Goal: Complete application form

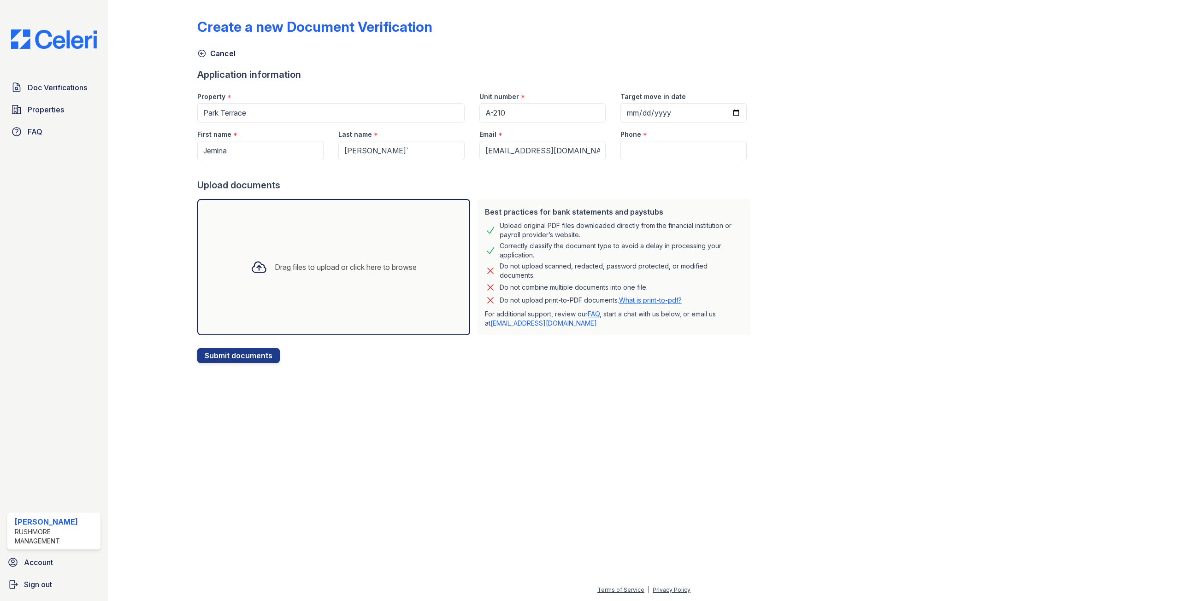
click at [629, 151] on input "Phone" at bounding box center [683, 150] width 126 height 19
paste input "[PHONE_NUMBER]"
type input "[PHONE_NUMBER]"
click at [229, 355] on button "Submit documents" at bounding box center [238, 355] width 82 height 15
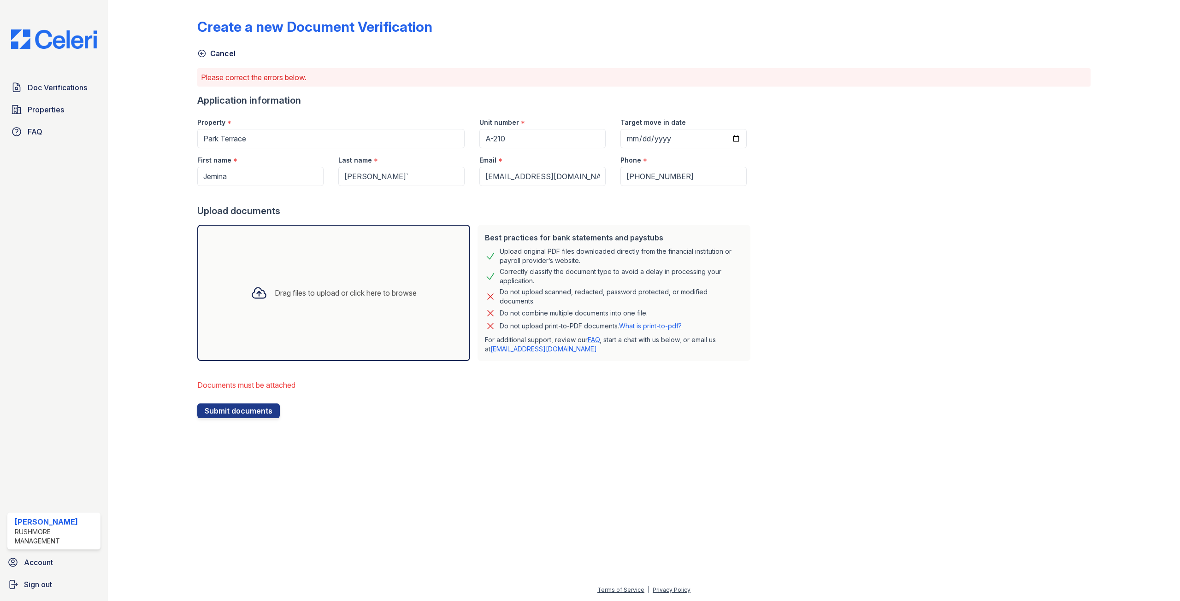
click at [328, 292] on div "Drag files to upload or click here to browse" at bounding box center [346, 293] width 142 height 11
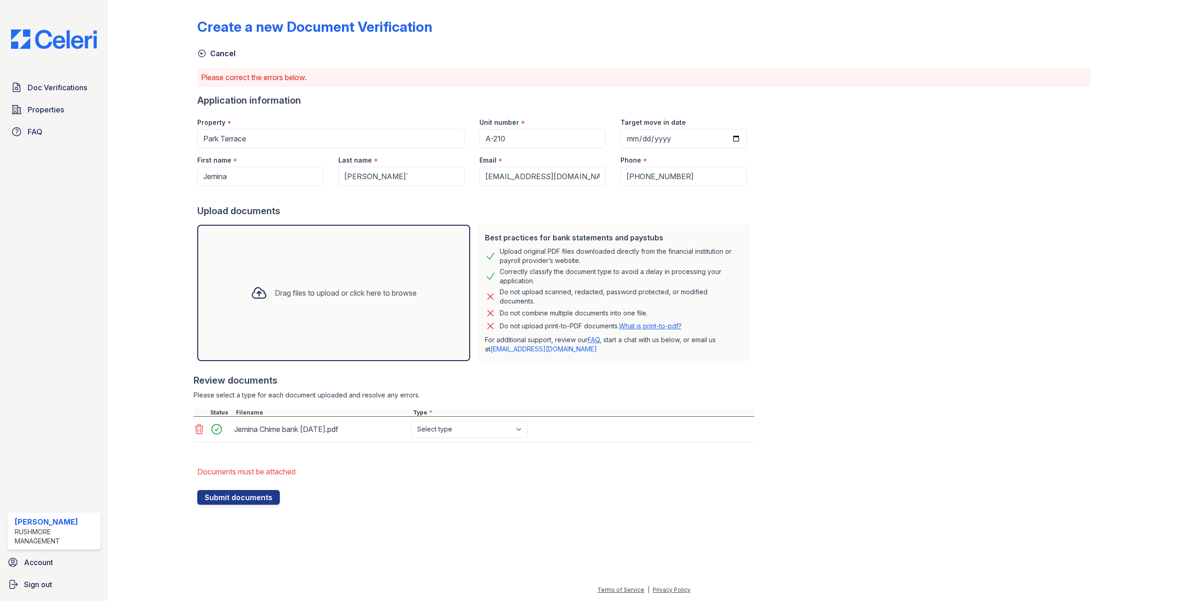
click at [306, 263] on div "Drag files to upload or click here to browse" at bounding box center [333, 293] width 273 height 136
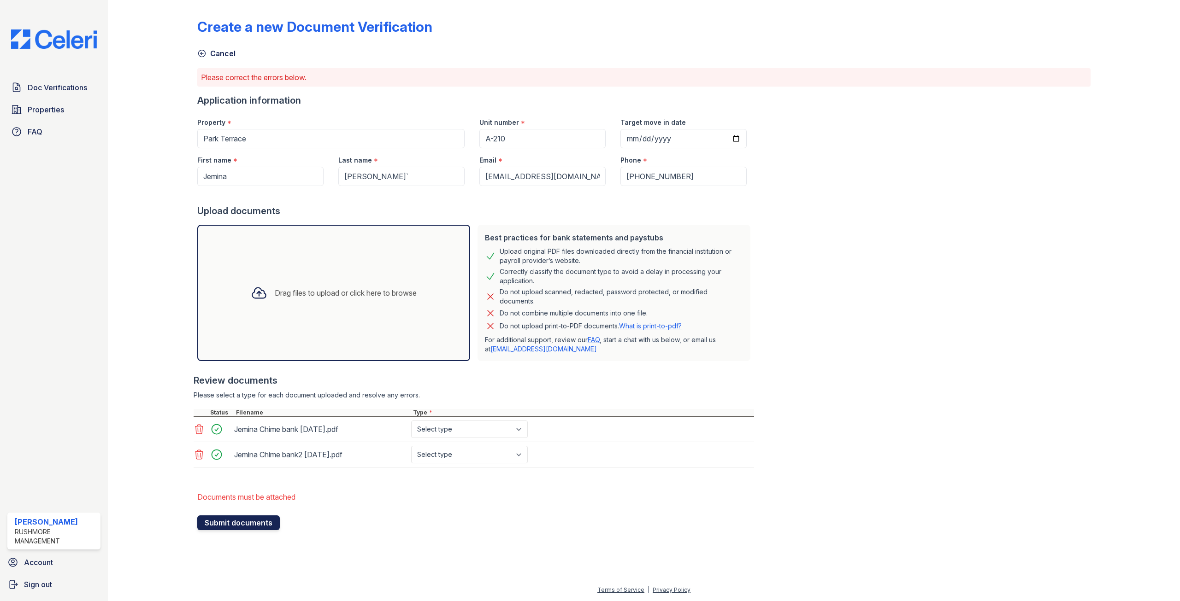
click at [245, 526] on button "Submit documents" at bounding box center [238, 523] width 82 height 15
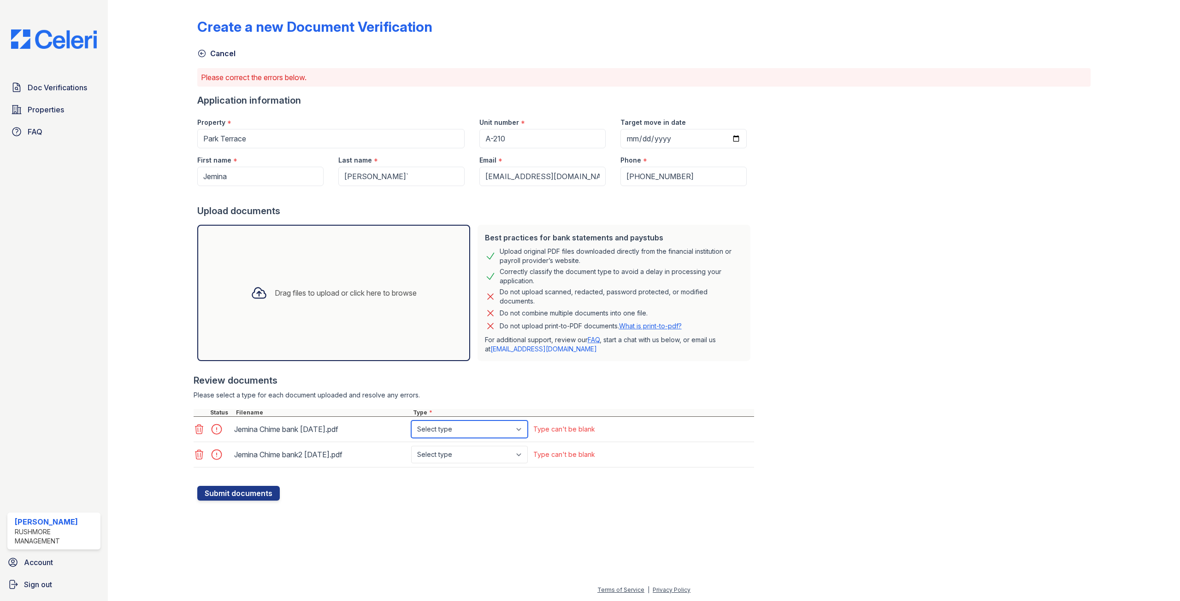
click at [523, 428] on select "Select type Paystub Bank Statement Offer Letter Tax Documents Benefit Award Let…" at bounding box center [469, 430] width 117 height 18
select select "bank_statement"
click at [411, 421] on select "Select type Paystub Bank Statement Offer Letter Tax Documents Benefit Award Let…" at bounding box center [469, 430] width 117 height 18
click at [522, 455] on select "Select type Paystub Bank Statement Offer Letter Tax Documents Benefit Award Let…" at bounding box center [469, 455] width 117 height 18
select select "bank_statement"
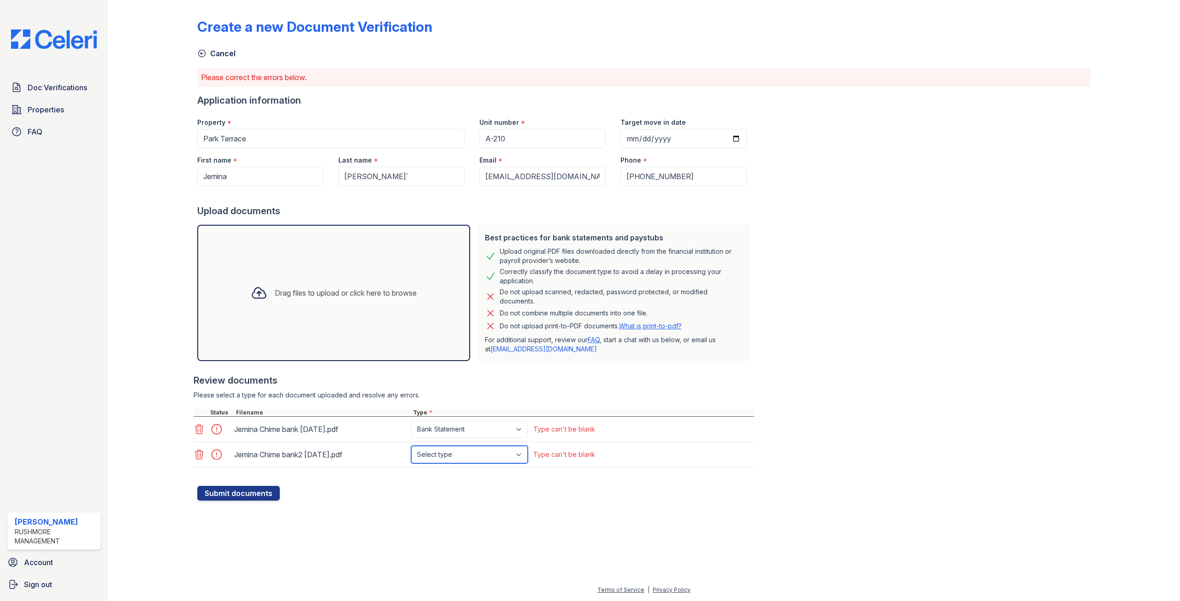
click at [411, 446] on select "Select type Paystub Bank Statement Offer Letter Tax Documents Benefit Award Let…" at bounding box center [469, 455] width 117 height 18
click at [238, 490] on button "Submit documents" at bounding box center [238, 493] width 82 height 15
